Goal: Task Accomplishment & Management: Use online tool/utility

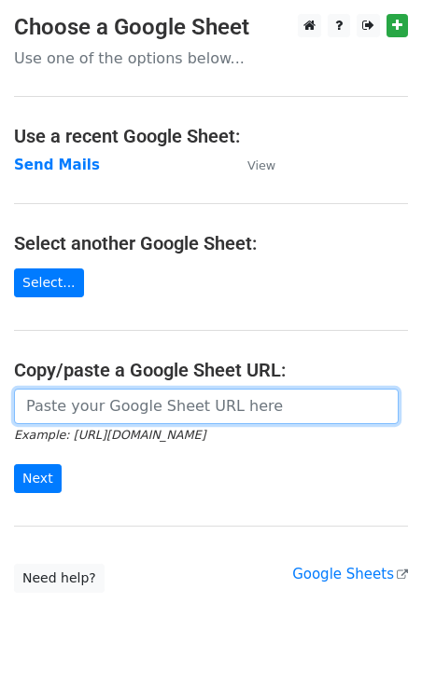
click at [125, 413] on input "url" at bounding box center [206, 406] width 384 height 35
paste input "[URL][DOMAIN_NAME]"
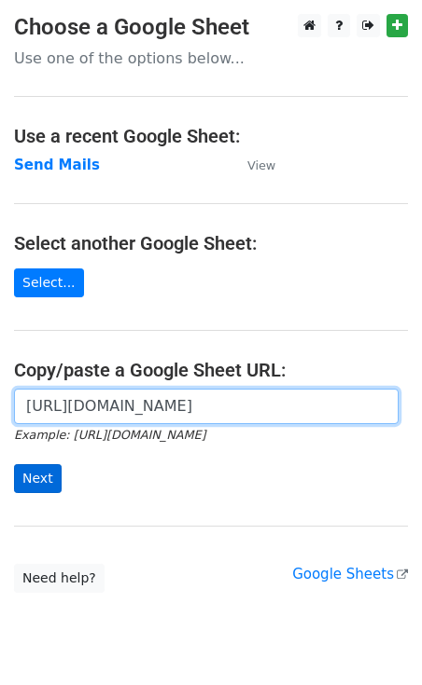
type input "[URL][DOMAIN_NAME]"
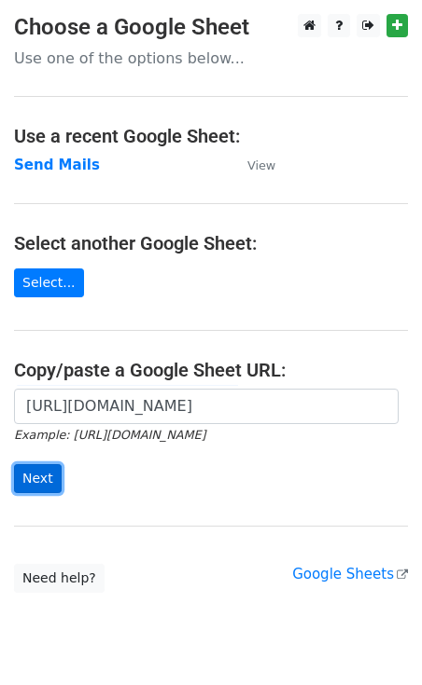
click at [23, 470] on input "Next" at bounding box center [38, 478] width 48 height 29
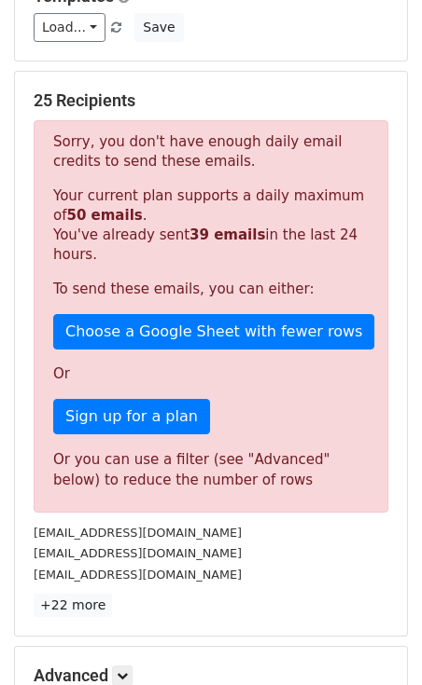
scroll to position [171, 0]
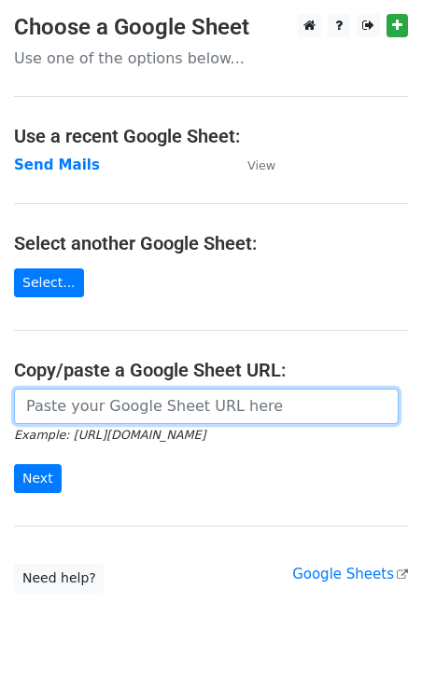
click at [82, 398] on input "url" at bounding box center [206, 406] width 384 height 35
paste input "https://docs.google.com/spreadsheets/d/1ixLlPx7FNuHzTNOhypr9Ec-fxFj1GfhNpugWxUa…"
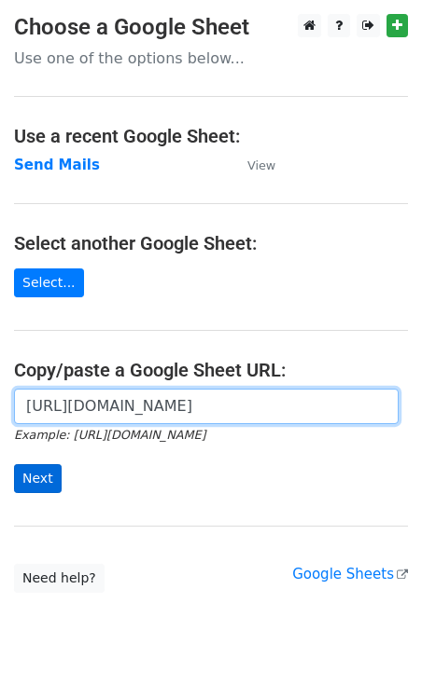
type input "https://docs.google.com/spreadsheets/d/1ixLlPx7FNuHzTNOhypr9Ec-fxFj1GfhNpugWxUa…"
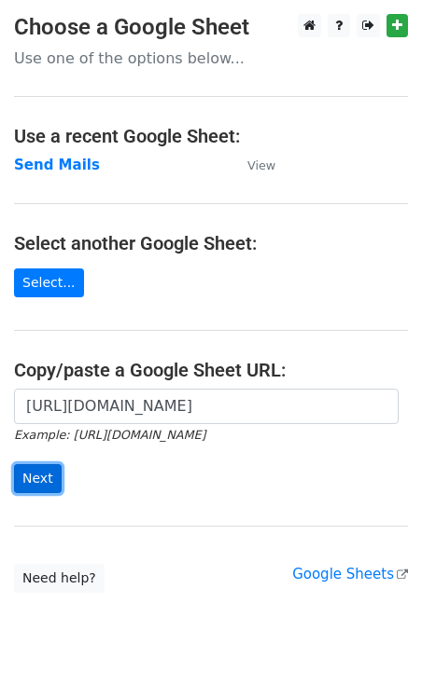
click at [39, 467] on input "Next" at bounding box center [38, 478] width 48 height 29
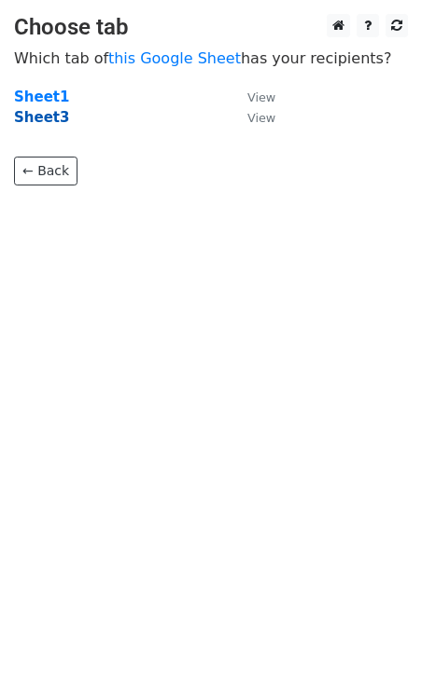
click at [51, 121] on strong "Sheet3" at bounding box center [41, 117] width 55 height 17
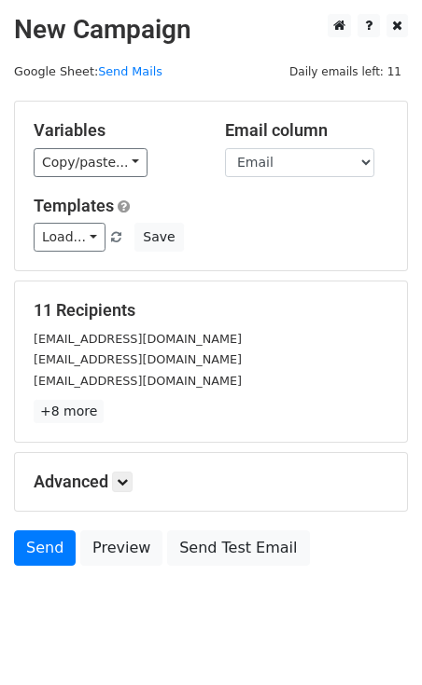
scroll to position [34, 0]
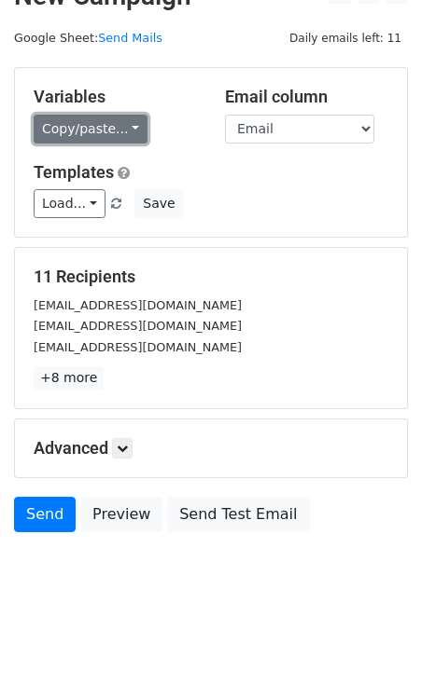
click at [94, 122] on link "Copy/paste..." at bounding box center [91, 129] width 114 height 29
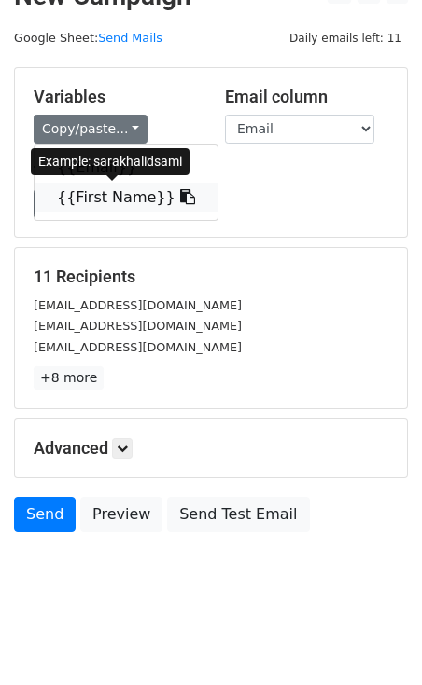
click at [100, 190] on link "{{First Name}}" at bounding box center [126, 198] width 183 height 30
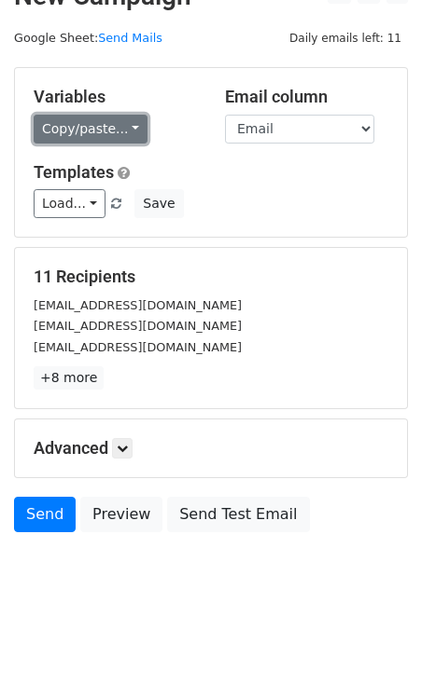
click at [83, 116] on link "Copy/paste..." at bounding box center [91, 129] width 114 height 29
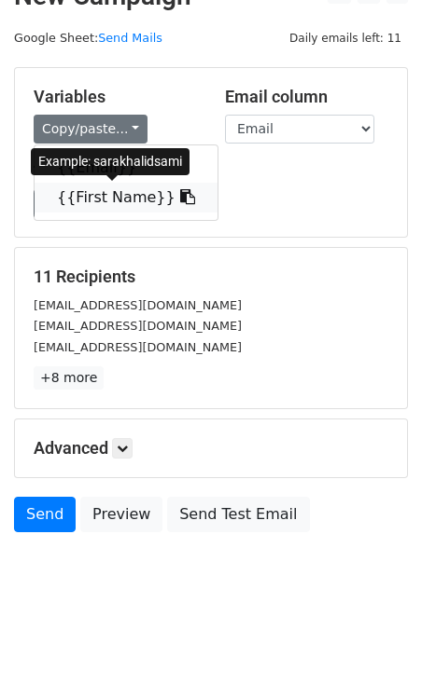
click at [84, 196] on link "{{First Name}}" at bounding box center [126, 198] width 183 height 30
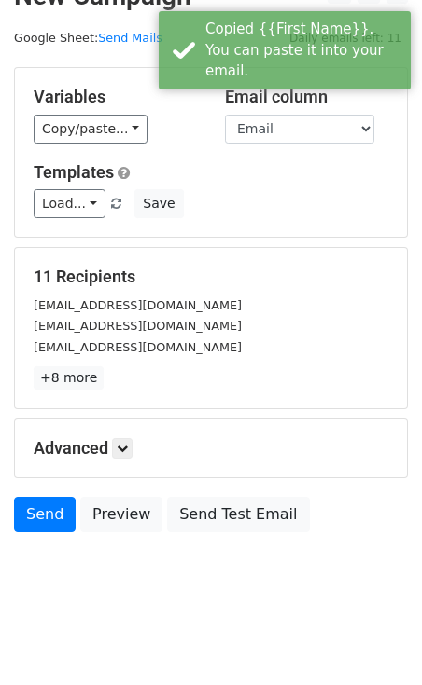
click at [118, 489] on form "Variables Copy/paste... {{Email}} {{First Name}} Email column Email First Name …" at bounding box center [211, 304] width 394 height 475
click at [118, 499] on link "Preview" at bounding box center [121, 514] width 82 height 35
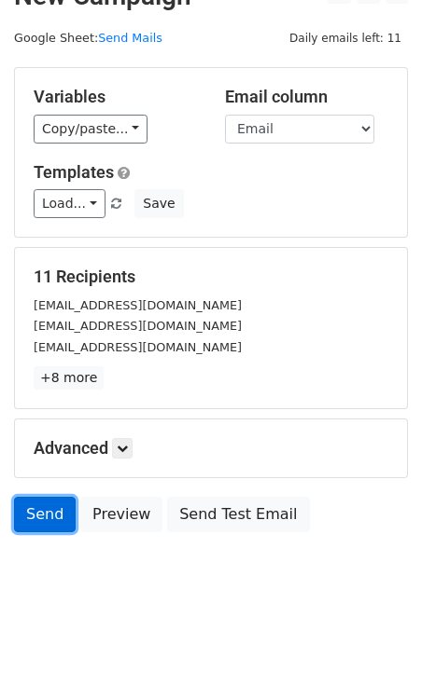
click at [49, 502] on link "Send" at bounding box center [45, 514] width 62 height 35
